Goal: Task Accomplishment & Management: Complete application form

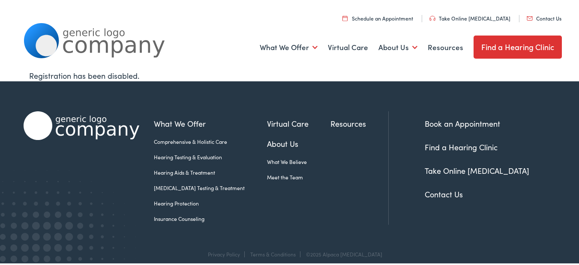
click at [527, 13] on link "Contact Us" at bounding box center [544, 16] width 35 height 7
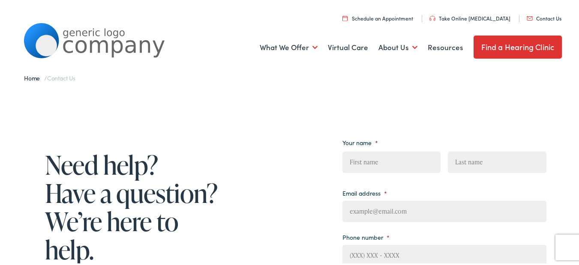
click at [386, 150] on input "First" at bounding box center [391, 160] width 98 height 21
type input "Jordan"
type input "[PERSON_NAME]"
type input "[EMAIL_ADDRESS][DOMAIN_NAME]"
type input "8149805065"
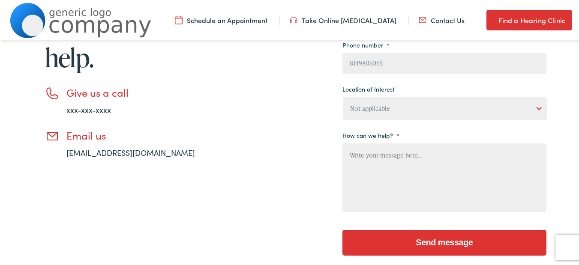
scroll to position [228, 0]
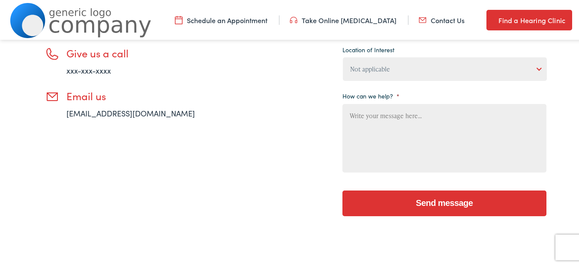
click at [393, 67] on select "Not applicable [PERSON_NAME] [MEDICAL_DATA], Seguin Estes [MEDICAL_DATA], San […" at bounding box center [445, 68] width 204 height 24
click at [343, 56] on select "Not applicable [PERSON_NAME] [MEDICAL_DATA], Seguin Estes [MEDICAL_DATA], San […" at bounding box center [445, 68] width 204 height 24
click at [383, 111] on textarea "How can we help? *" at bounding box center [444, 137] width 204 height 69
click at [356, 129] on textarea "How can we help? *" at bounding box center [444, 137] width 204 height 69
paste textarea "Beloved website owner, I’m Jordan from the [GEOGRAPHIC_DATA], and I’ve been hel…"
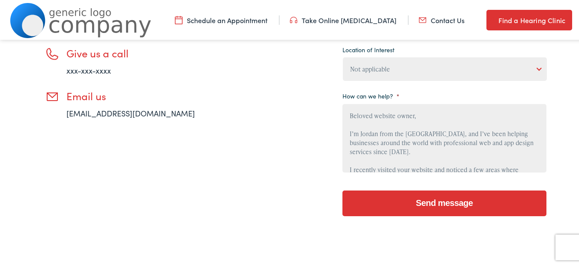
scroll to position [199, 0]
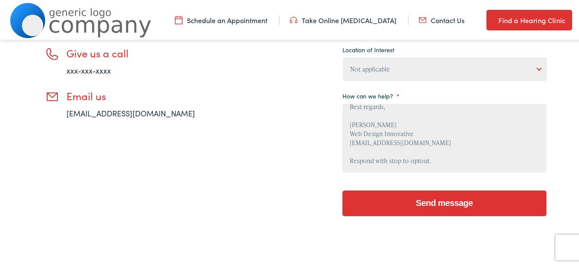
type textarea "Beloved website owner, I’m Jordan from the [GEOGRAPHIC_DATA], and I’ve been hel…"
click at [383, 63] on select "Not applicable [PERSON_NAME] [MEDICAL_DATA], Seguin Estes [MEDICAL_DATA], San […" at bounding box center [445, 68] width 204 height 24
select select "[PERSON_NAME] [MEDICAL_DATA], [GEOGRAPHIC_DATA]"
click at [343, 56] on select "Not applicable [PERSON_NAME] [MEDICAL_DATA], Seguin Estes [MEDICAL_DATA], San […" at bounding box center [445, 68] width 204 height 24
click at [394, 210] on input "Send message" at bounding box center [444, 202] width 204 height 26
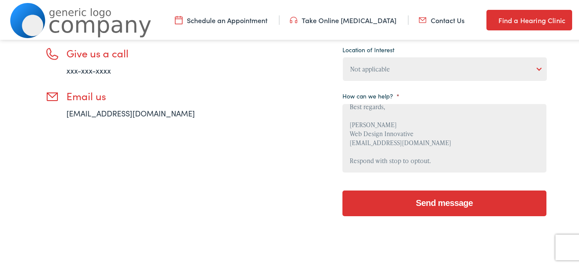
click at [446, 218] on div "Send message" at bounding box center [444, 201] width 204 height 37
click at [445, 216] on div "Send message" at bounding box center [444, 201] width 204 height 37
click at [444, 213] on input "Send message" at bounding box center [444, 202] width 204 height 26
click at [444, 212] on input "Send message" at bounding box center [444, 202] width 204 height 26
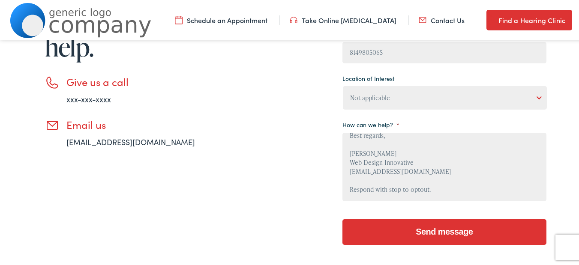
scroll to position [228, 0]
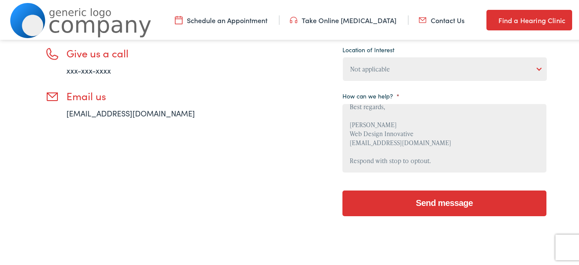
click at [401, 53] on li "Location of Interest Not applicable [PERSON_NAME] [MEDICAL_DATA], Seguin Estes …" at bounding box center [444, 61] width 204 height 38
drag, startPoint x: 400, startPoint y: 62, endPoint x: 399, endPoint y: 69, distance: 7.0
click at [400, 62] on select "Not applicable [PERSON_NAME] [MEDICAL_DATA], Seguin Estes [MEDICAL_DATA], San […" at bounding box center [445, 68] width 204 height 24
click at [343, 56] on select "Not applicable [PERSON_NAME] [MEDICAL_DATA], Seguin Estes [MEDICAL_DATA], San […" at bounding box center [445, 68] width 204 height 24
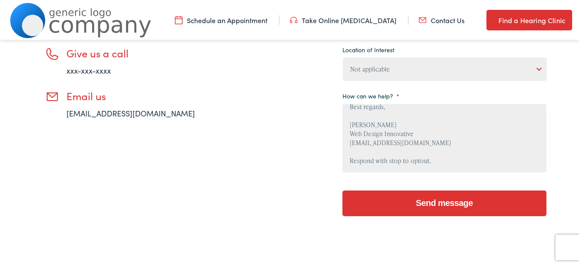
click at [402, 174] on form "Your name * Jordan First [PERSON_NAME] Last Email address * [EMAIL_ADDRESS][DOM…" at bounding box center [444, 61] width 204 height 316
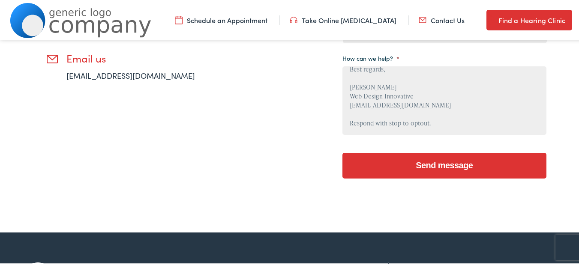
scroll to position [293, 0]
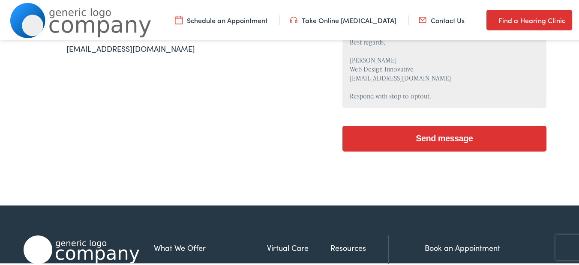
click at [24, 254] on link at bounding box center [82, 259] width 116 height 11
